Goal: Check status: Check status

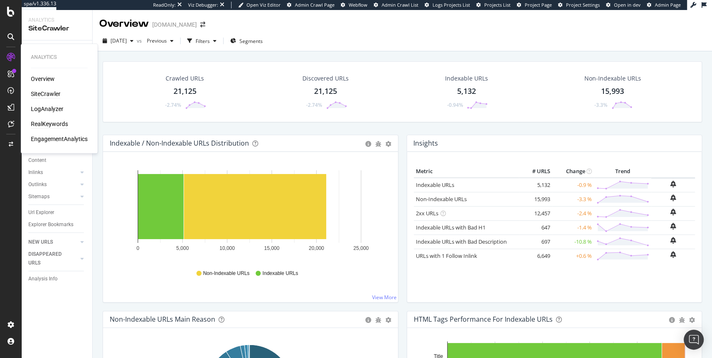
click at [50, 126] on div "RealKeywords" at bounding box center [49, 124] width 37 height 8
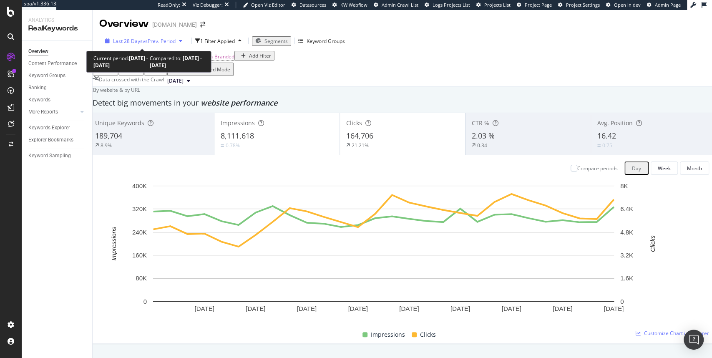
click at [164, 42] on span "vs Prev. Period" at bounding box center [159, 41] width 33 height 7
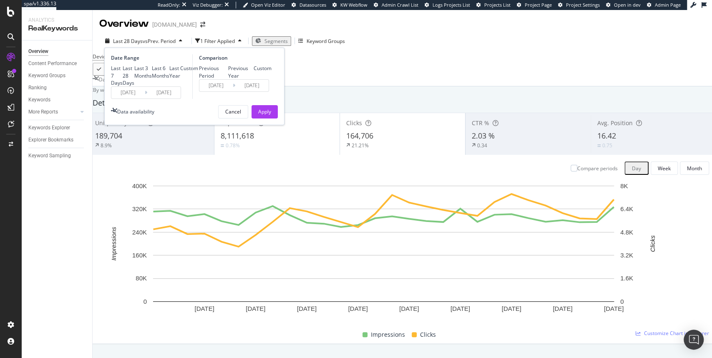
click at [228, 72] on div "Previous Year" at bounding box center [228, 72] width 0 height 0
type input "[DATE]"
click at [260, 115] on div "Apply" at bounding box center [264, 111] width 13 height 7
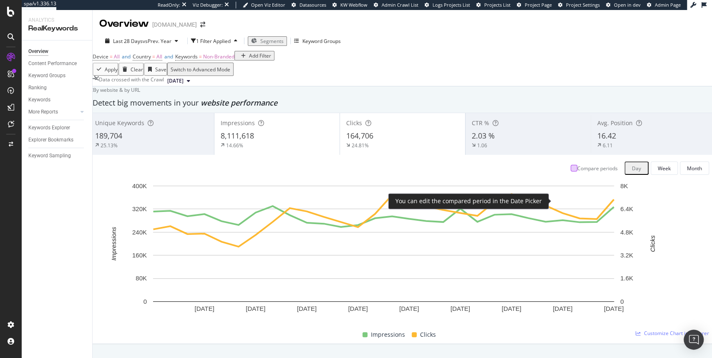
click at [571, 171] on div at bounding box center [574, 168] width 7 height 7
